Goal: Task Accomplishment & Management: Manage account settings

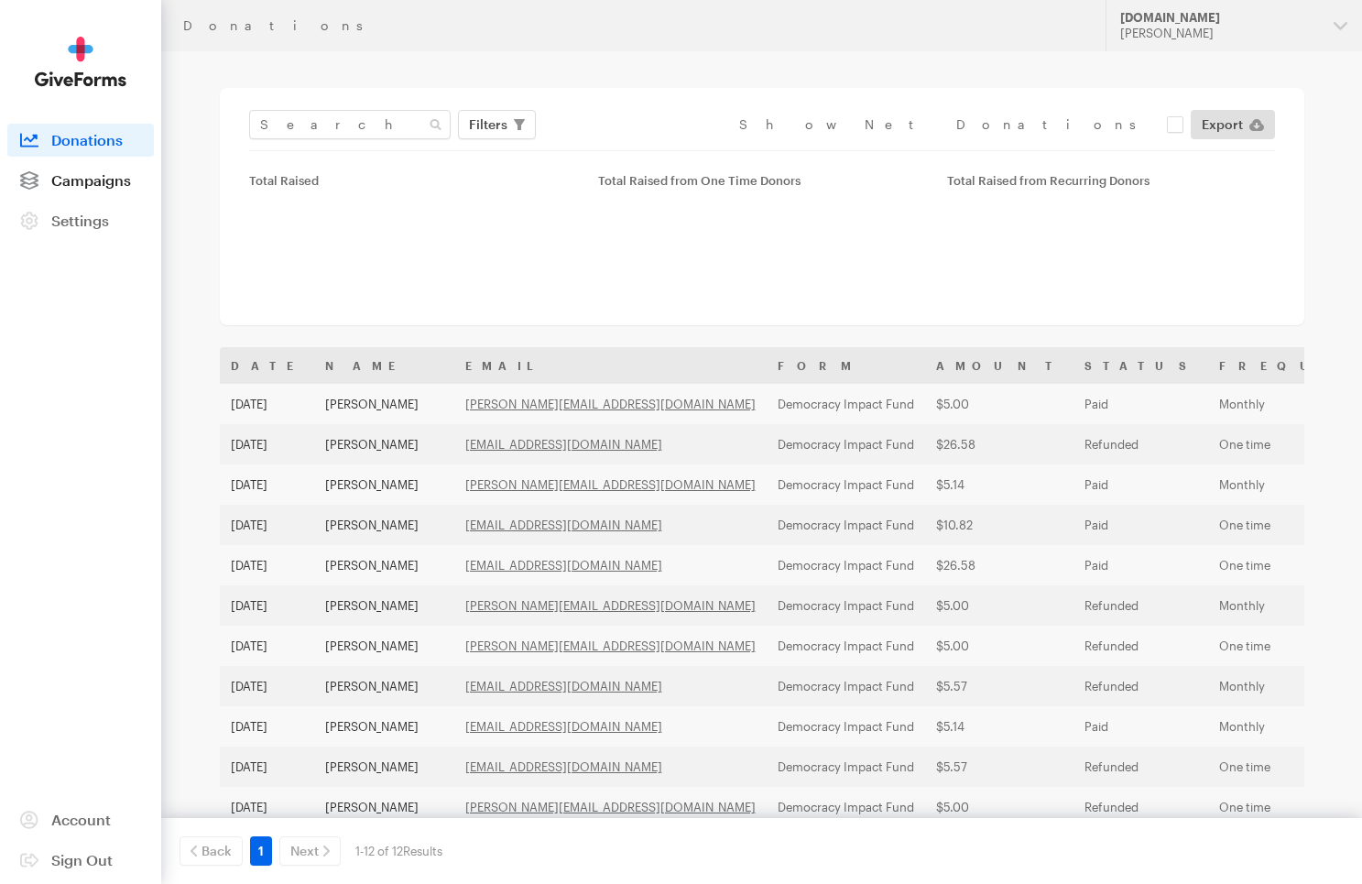
click at [88, 173] on span "Campaigns" at bounding box center [91, 179] width 80 height 17
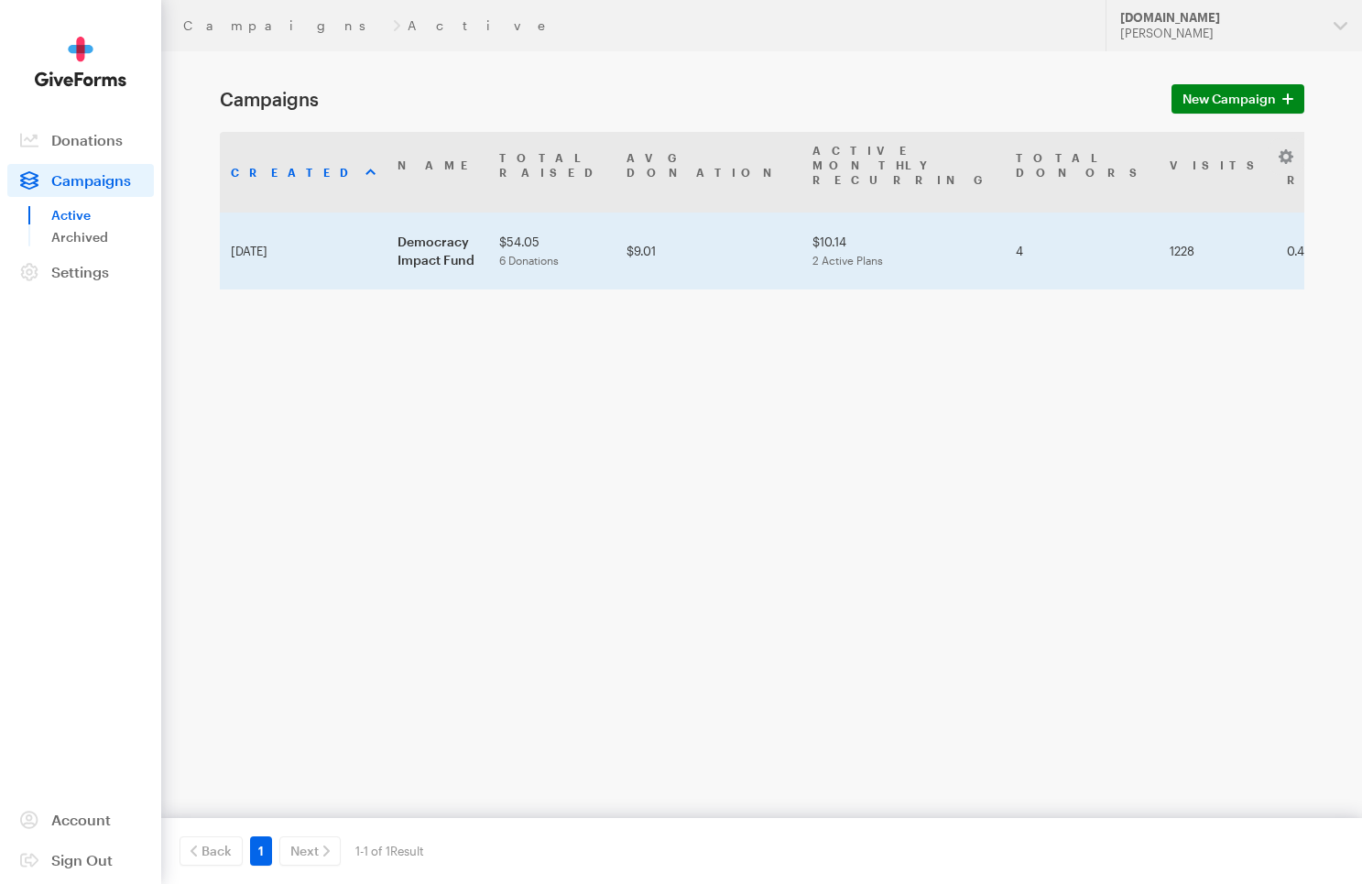
click at [441, 212] on td "Democracy Impact Fund" at bounding box center [437, 250] width 102 height 77
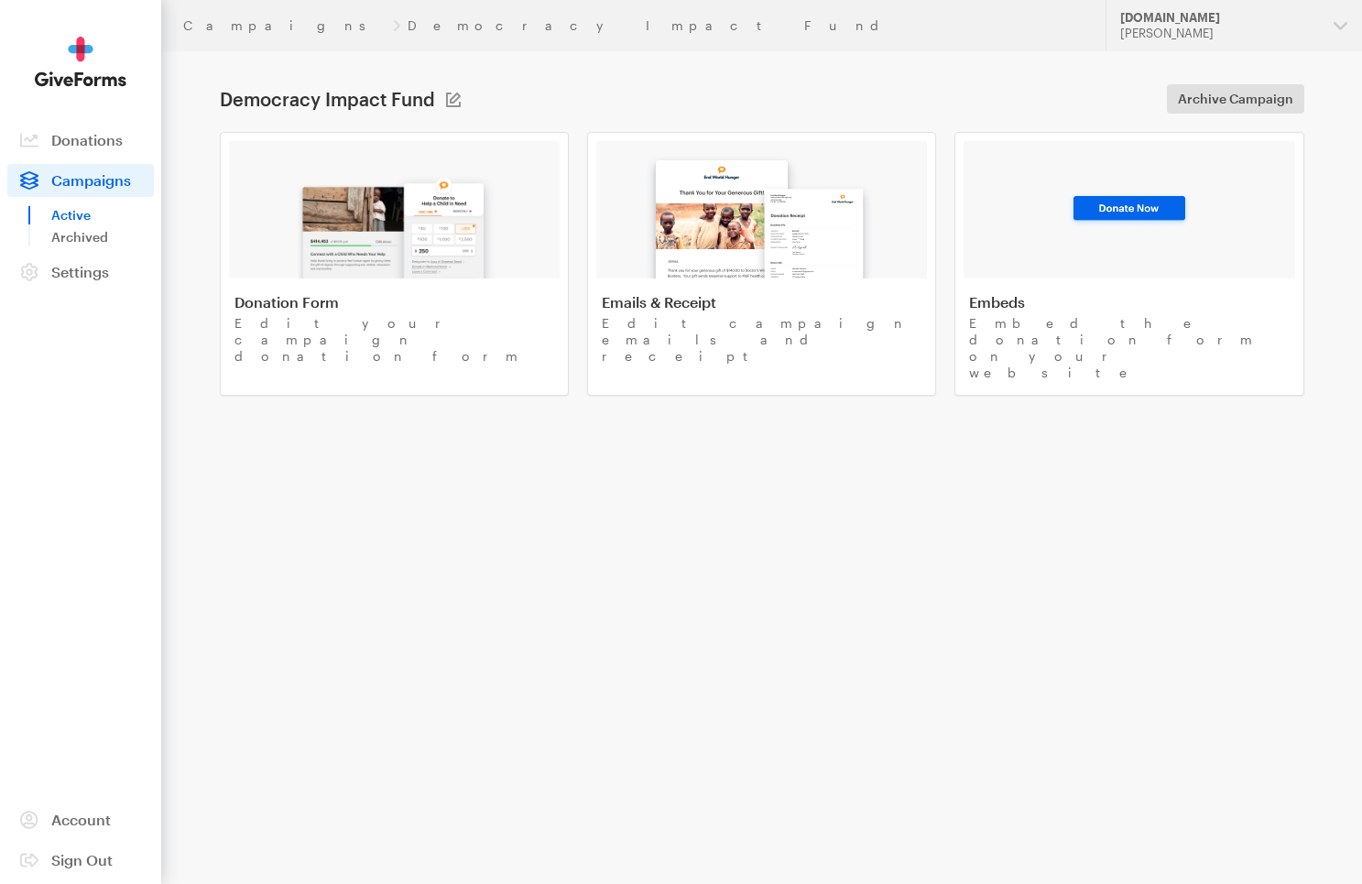
click at [441, 207] on img at bounding box center [394, 219] width 214 height 117
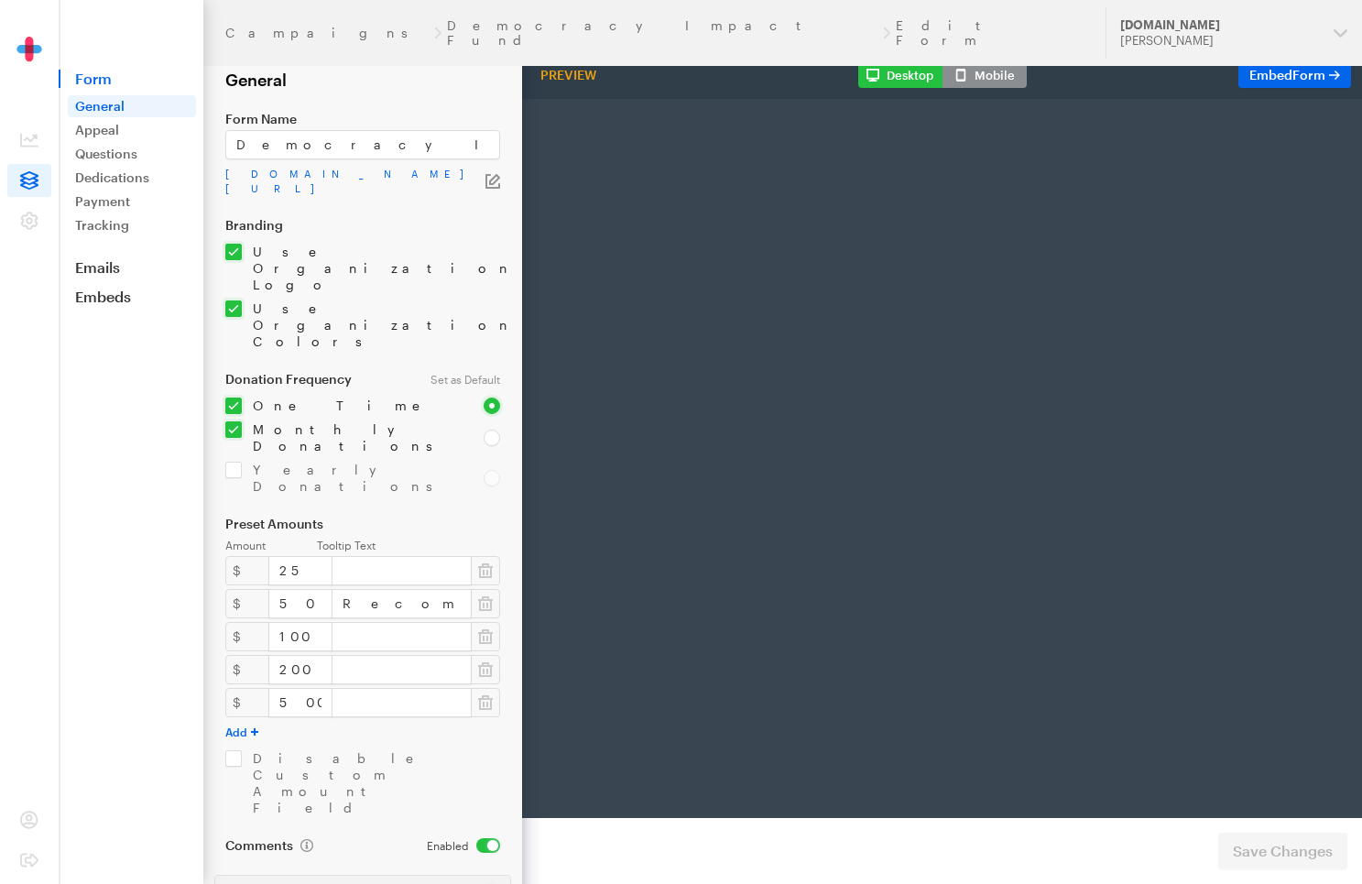
scroll to position [117, 0]
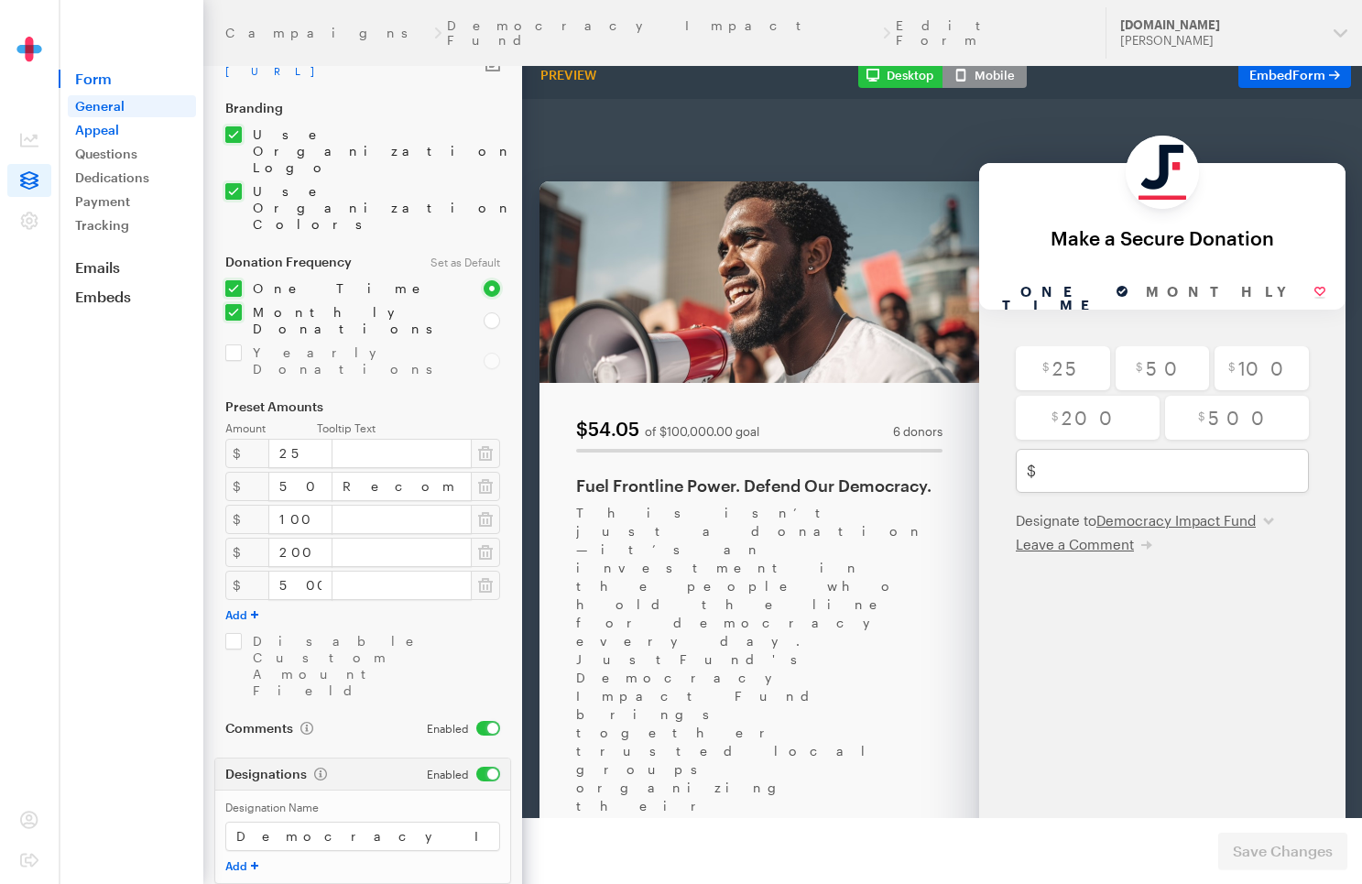
click at [101, 132] on link "Appeal" at bounding box center [132, 130] width 128 height 22
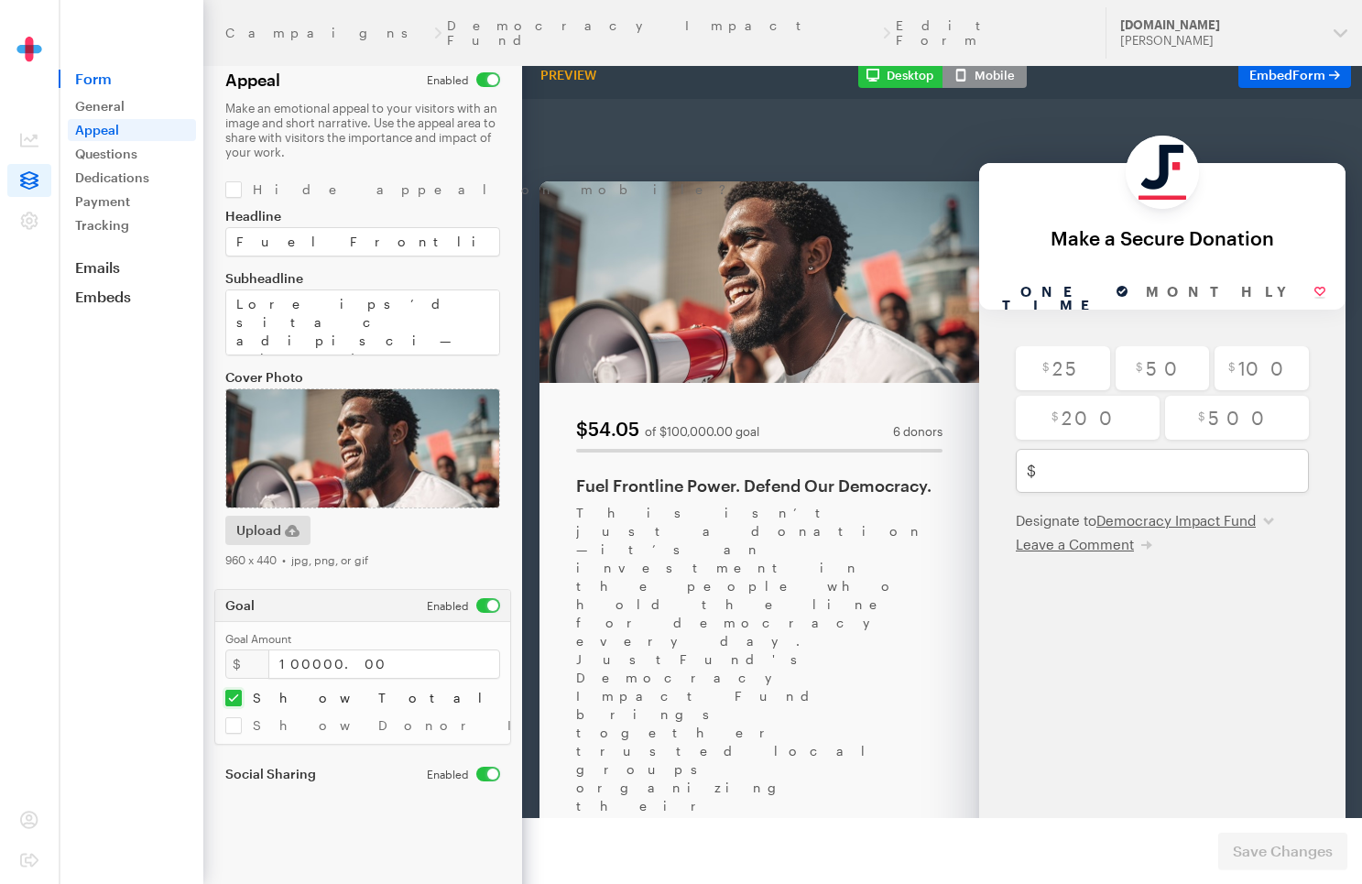
click at [488, 604] on input "checkbox" at bounding box center [463, 605] width 73 height 15
checkbox input "false"
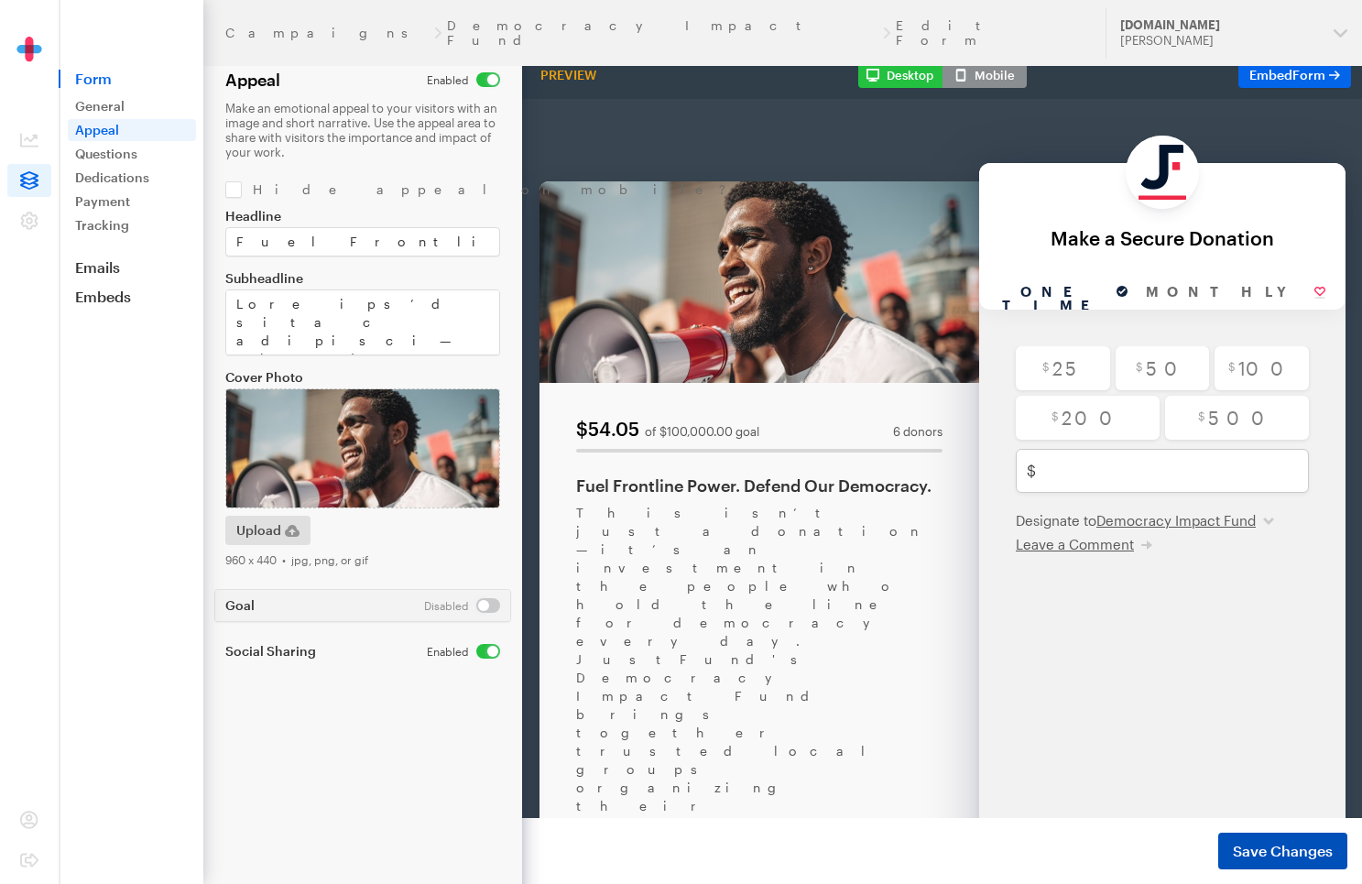
click at [1262, 864] on button "Save Changes" at bounding box center [1282, 850] width 129 height 37
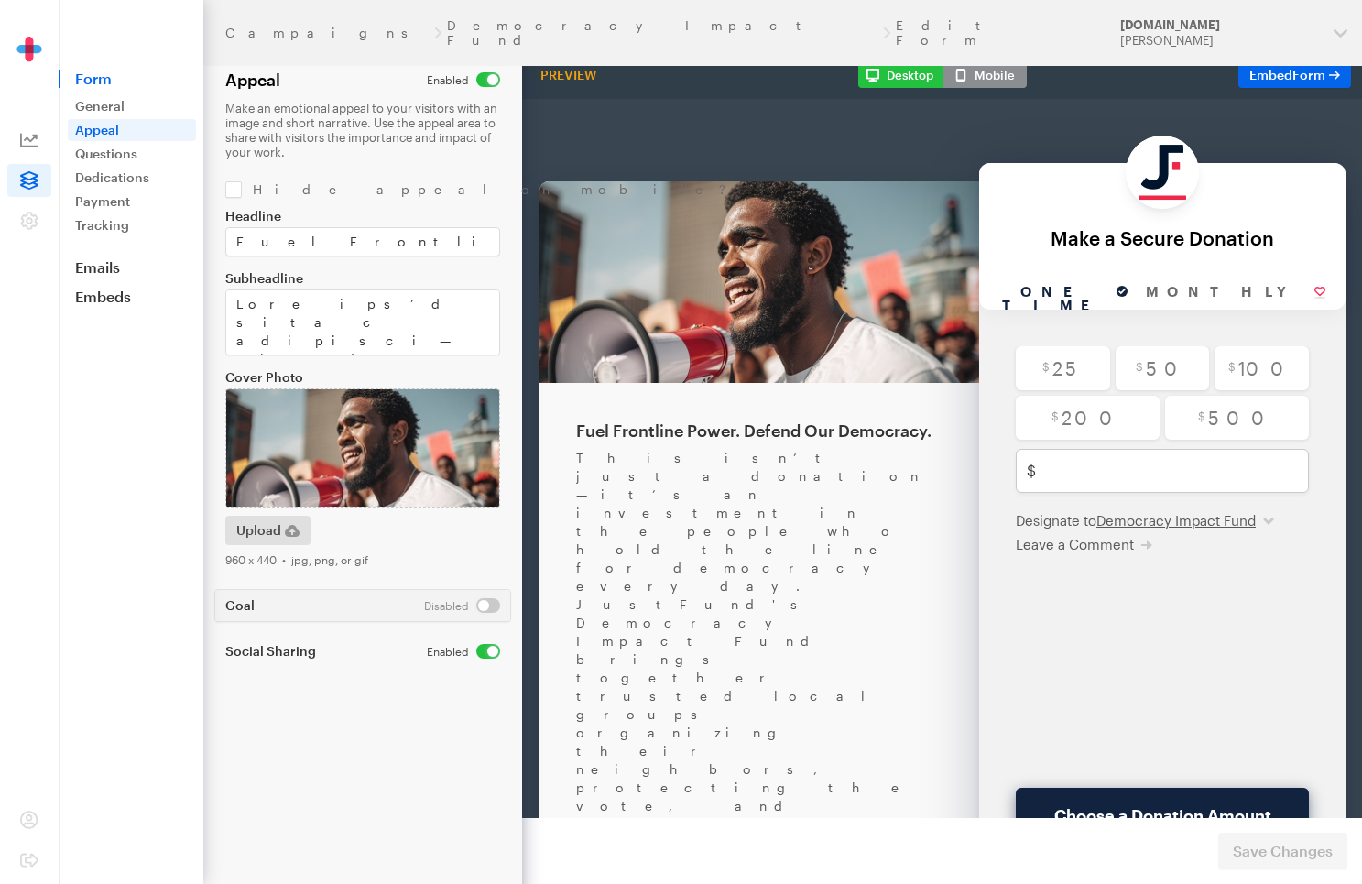
click at [26, 142] on icon at bounding box center [29, 140] width 18 height 18
